Goal: Information Seeking & Learning: Find specific fact

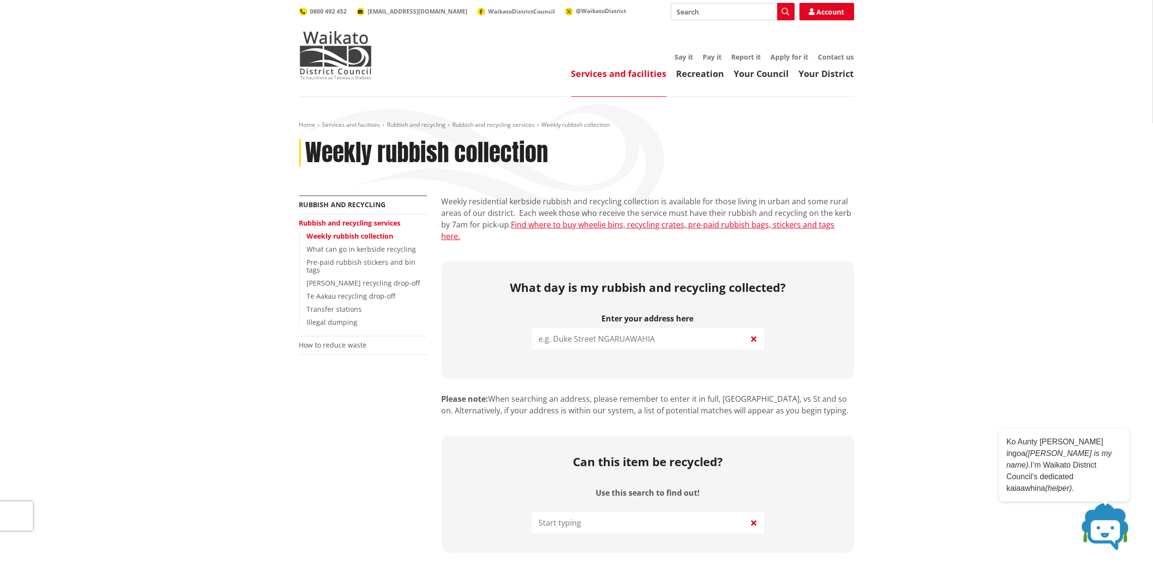
click at [650, 328] on input "search" at bounding box center [648, 338] width 232 height 21
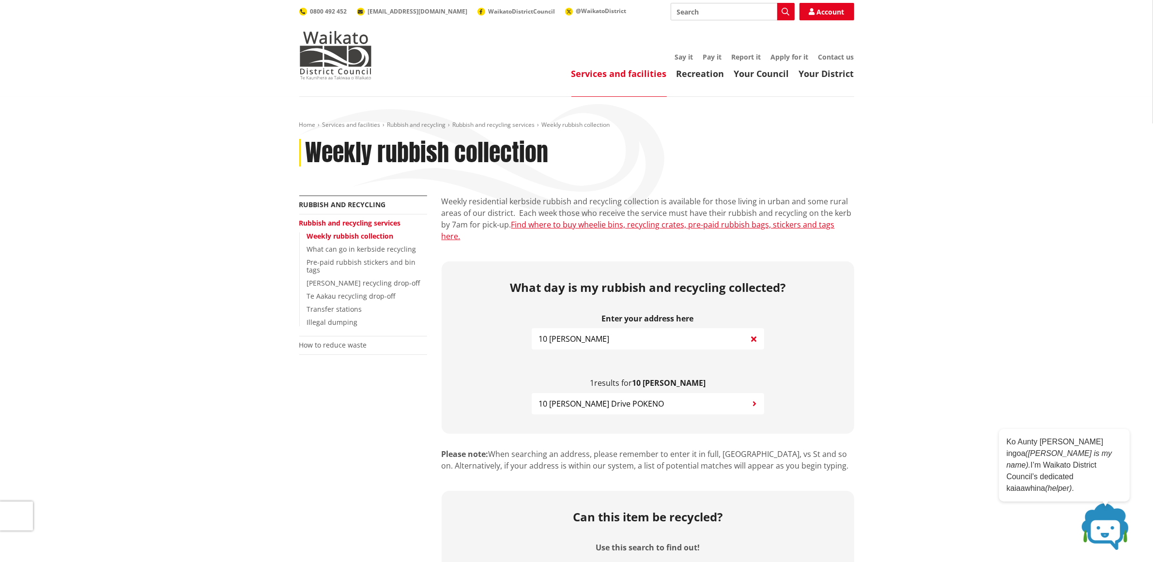
type input "10 [PERSON_NAME]"
click at [596, 398] on span "10 [PERSON_NAME] Drive POKENO" at bounding box center [601, 404] width 125 height 12
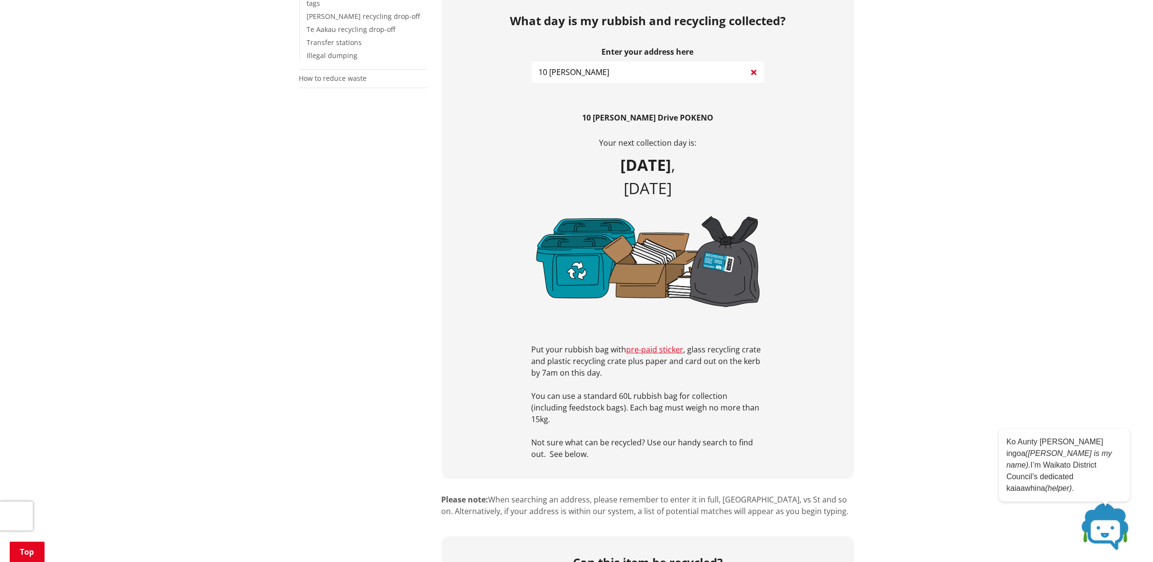
scroll to position [242, 0]
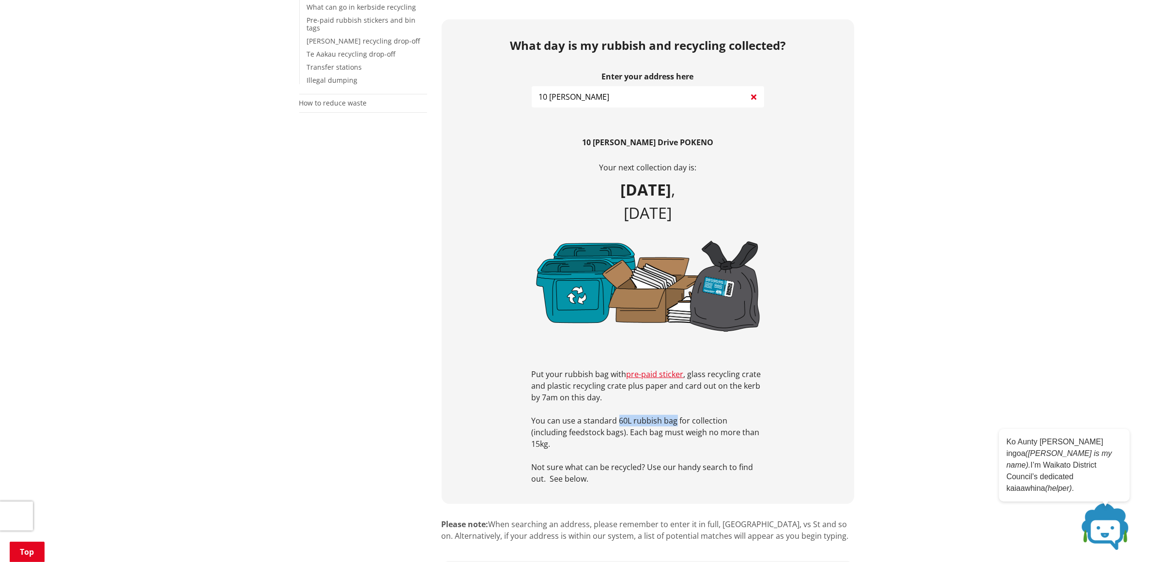
drag, startPoint x: 618, startPoint y: 408, endPoint x: 675, endPoint y: 410, distance: 56.2
click at [675, 415] on p "You can use a standard 60L rubbish bag for collection (including feedstock bags…" at bounding box center [648, 432] width 232 height 35
copy p "60L rubbish bag"
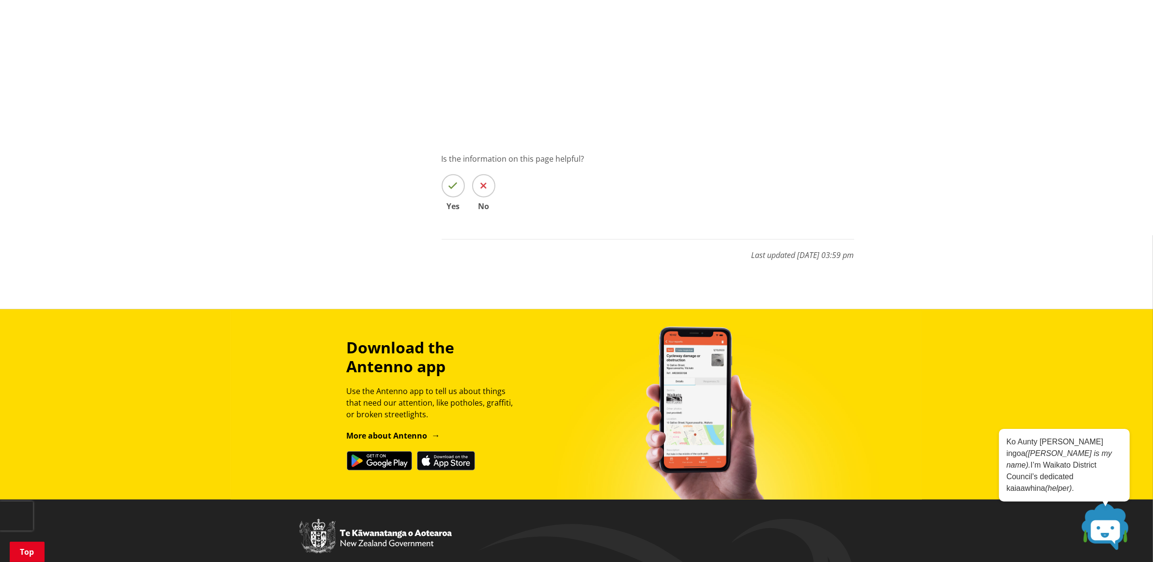
scroll to position [787, 0]
